Goal: Obtain resource: Download file/media

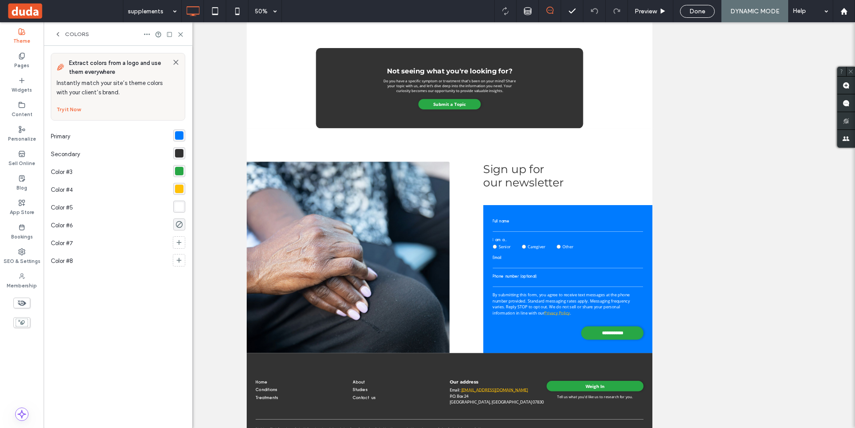
scroll to position [200, 0]
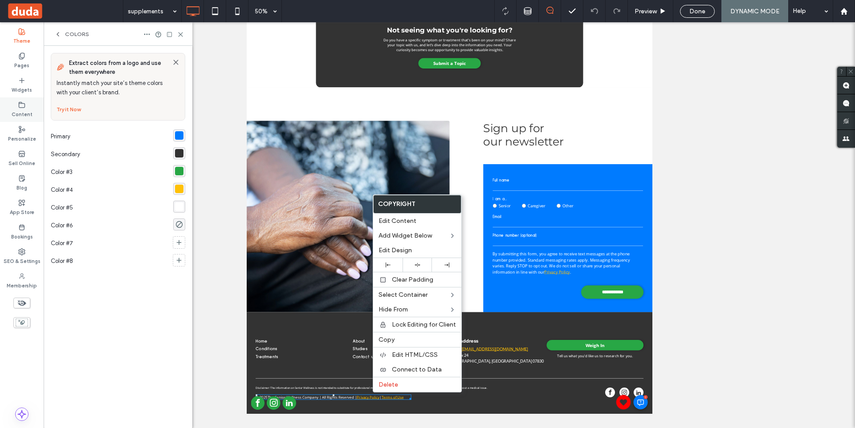
click at [29, 112] on label "Content" at bounding box center [22, 114] width 21 height 10
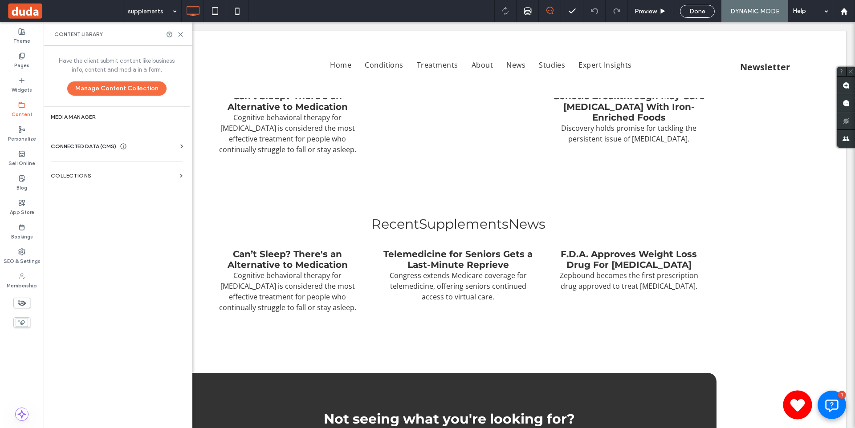
scroll to position [0, 0]
click at [95, 116] on label "Media Manager" at bounding box center [117, 117] width 132 height 6
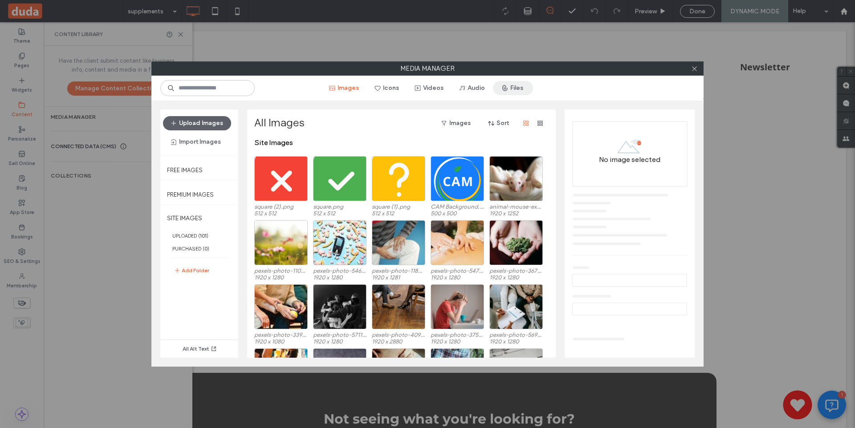
click at [506, 86] on icon "button" at bounding box center [504, 88] width 7 height 7
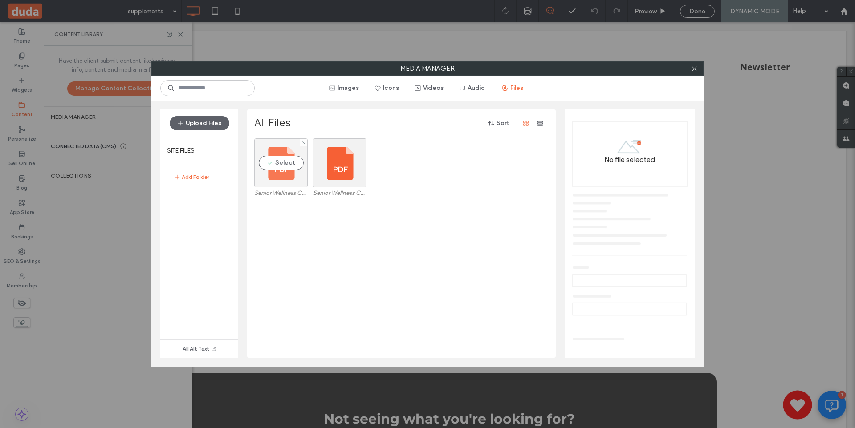
click at [295, 159] on div "Select" at bounding box center [280, 163] width 53 height 49
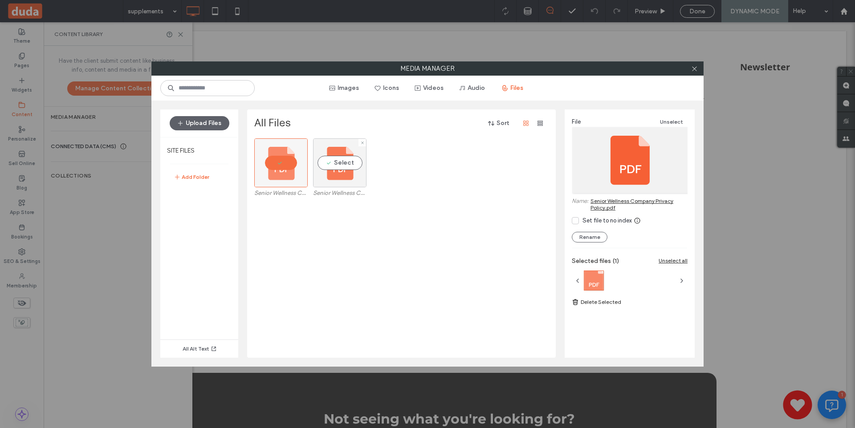
click at [328, 169] on div "Select" at bounding box center [339, 163] width 53 height 49
click at [347, 161] on div at bounding box center [339, 163] width 53 height 49
click at [643, 200] on link "Senior Wellness Company Privacy Policy.pdf" at bounding box center [639, 204] width 97 height 13
click at [0, 0] on div "Media Manager Images Icons Videos Audio Files Upload Files SITE FILES Add Folde…" at bounding box center [427, 214] width 855 height 428
click at [331, 163] on div "Select" at bounding box center [339, 163] width 53 height 49
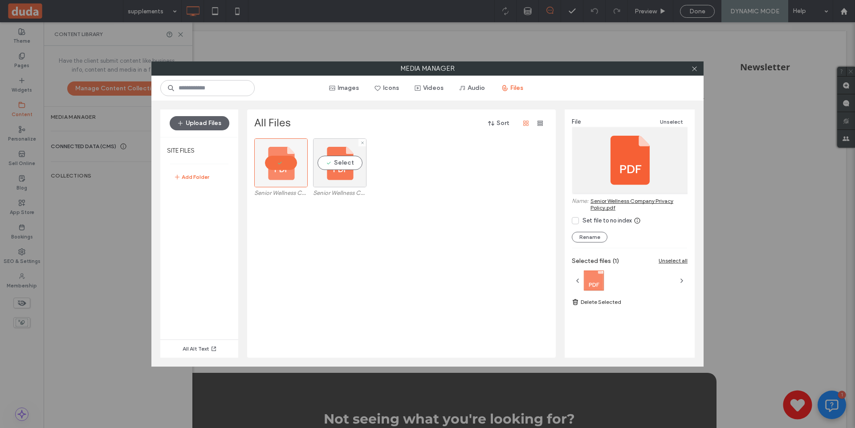
click at [331, 163] on div "Select" at bounding box center [339, 163] width 53 height 49
click at [348, 157] on div "Select" at bounding box center [339, 163] width 53 height 49
click at [610, 200] on link "Senior Wellness Company Terms of Use.pdf" at bounding box center [639, 204] width 97 height 13
